Goal: Navigation & Orientation: Find specific page/section

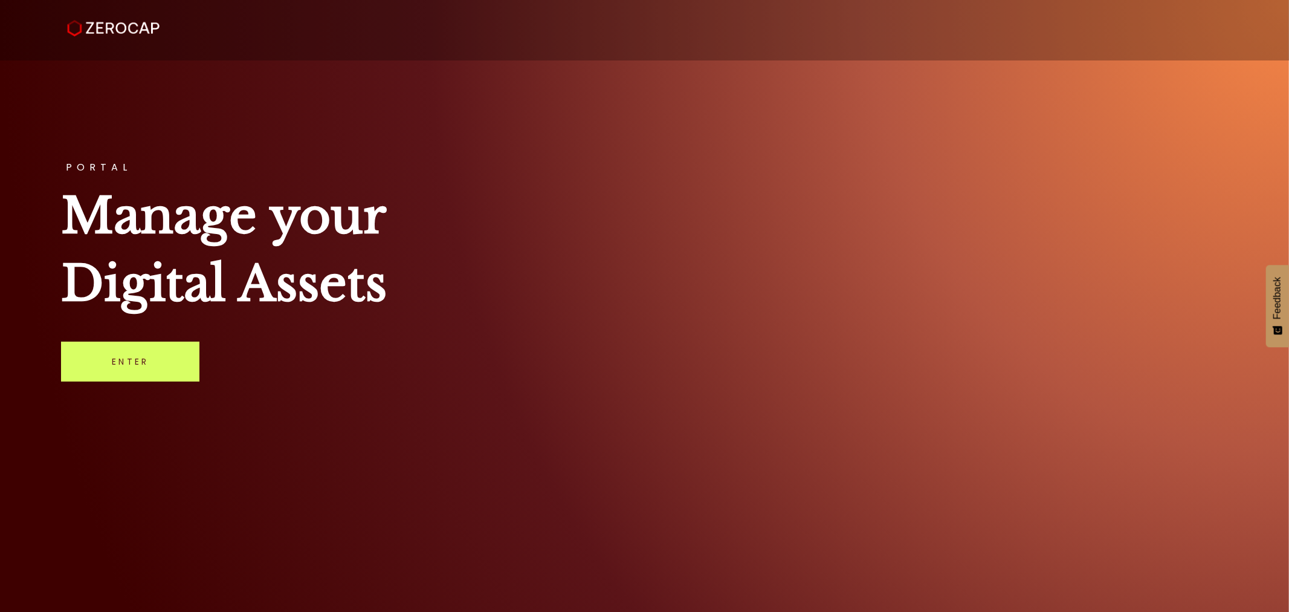
click at [129, 353] on link "Enter" at bounding box center [130, 361] width 138 height 40
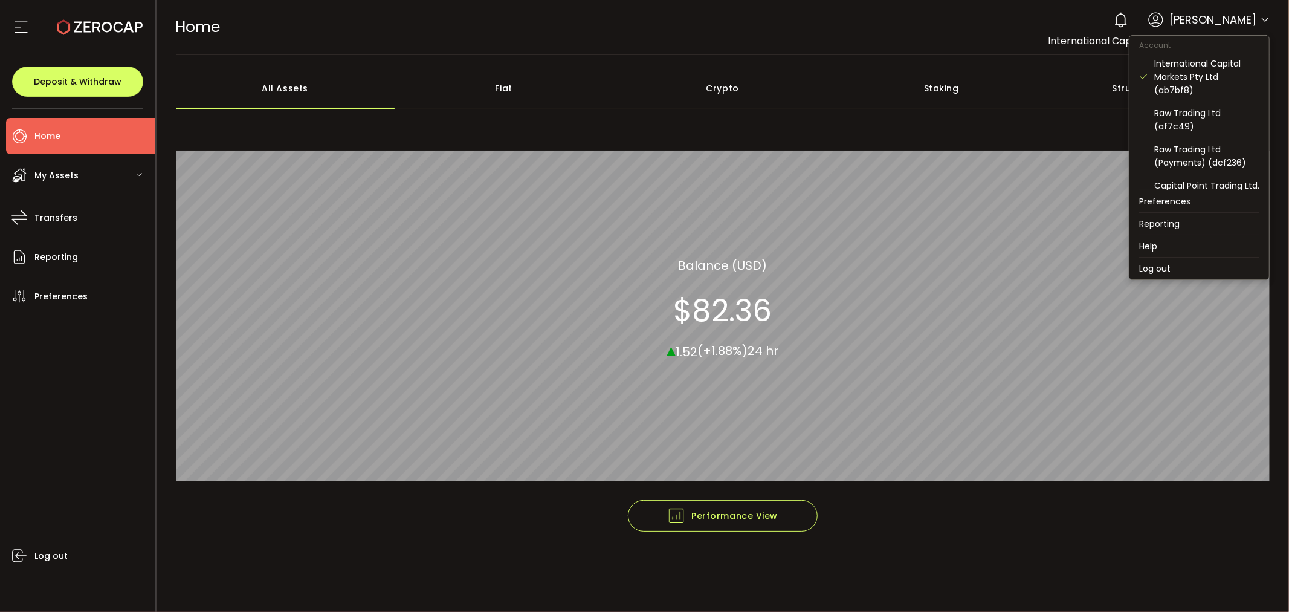
click at [1264, 21] on icon at bounding box center [1265, 20] width 10 height 10
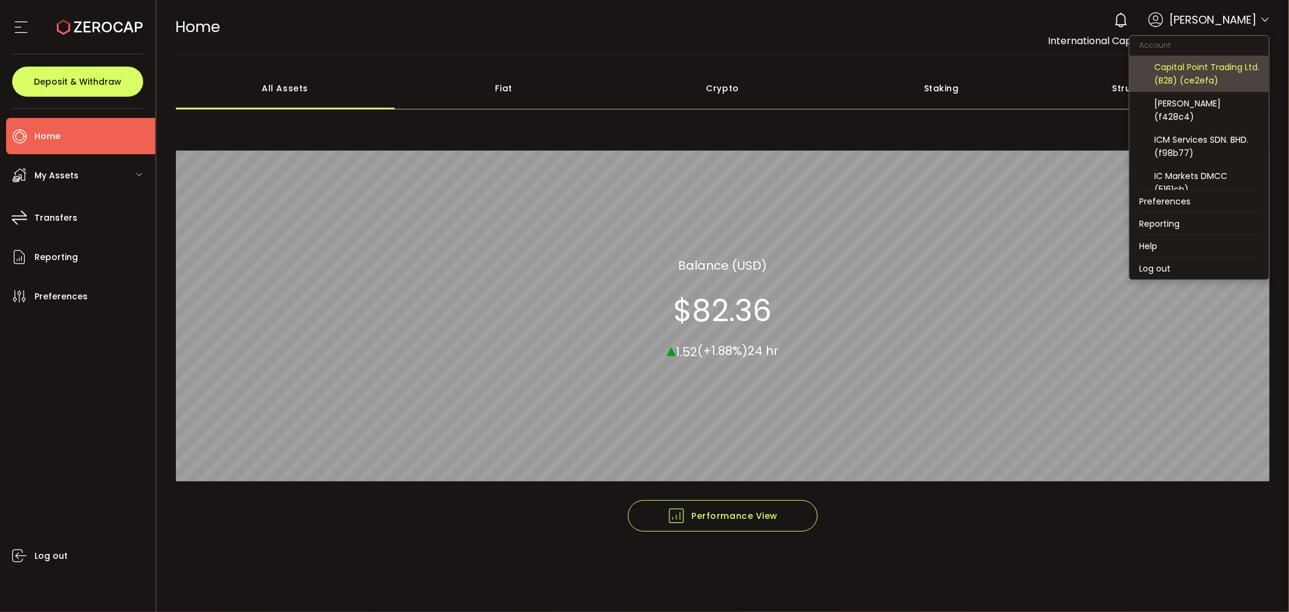
scroll to position [201, 0]
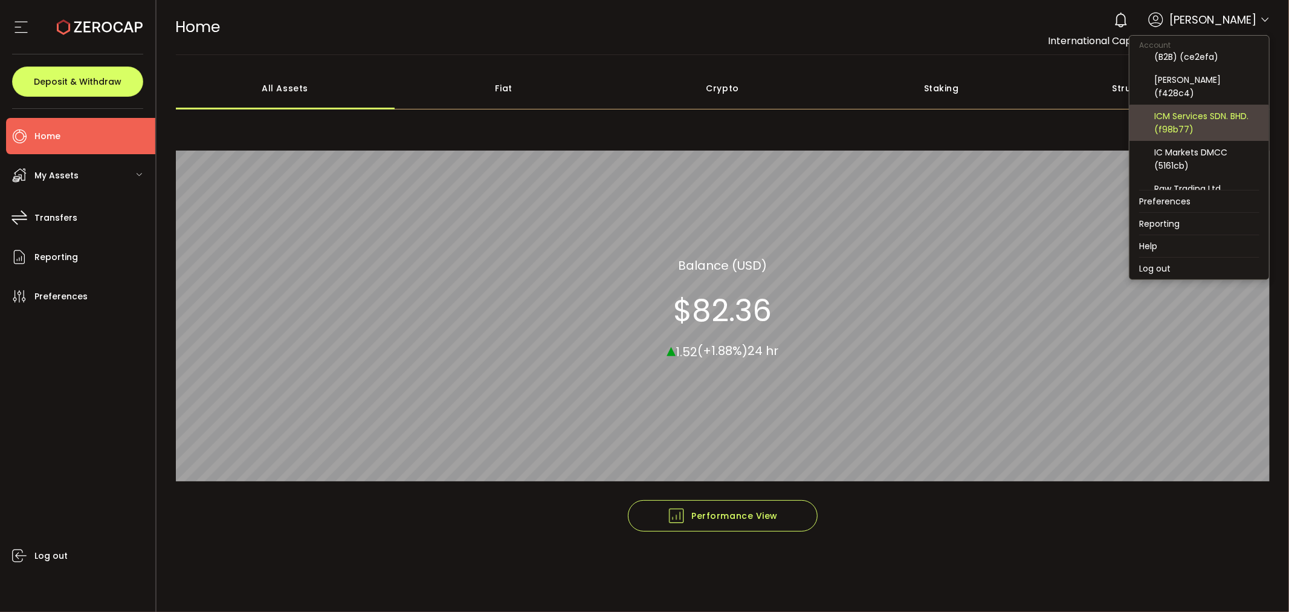
click at [1199, 116] on div "ICM Services SDN. BHD. (f98b77)" at bounding box center [1206, 122] width 105 height 27
